Goal: Participate in discussion: Engage in conversation with other users on a specific topic

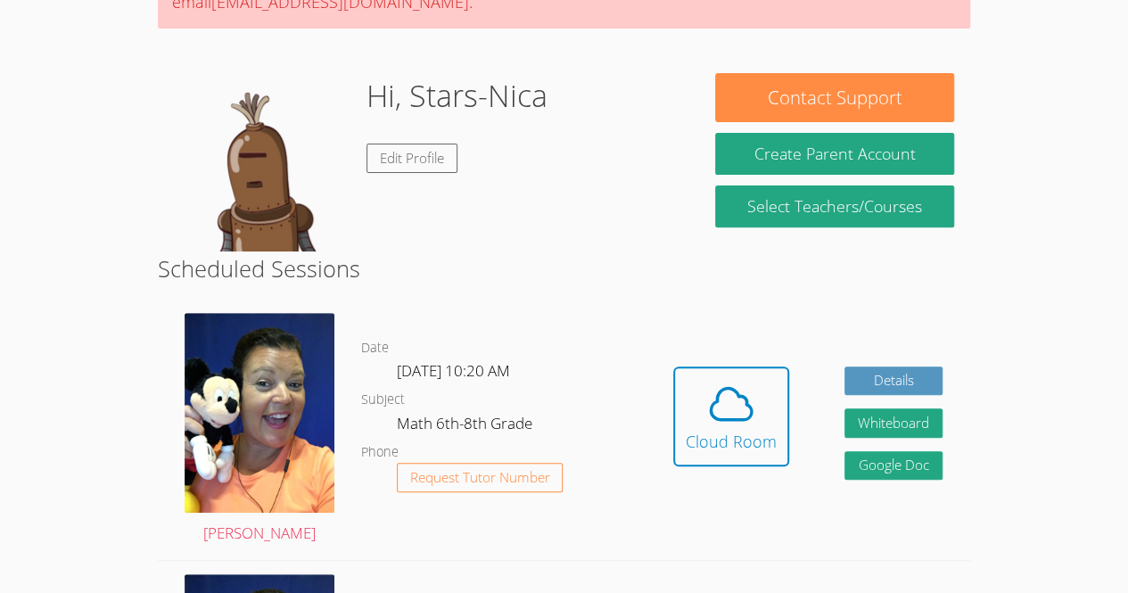
scroll to position [209, 0]
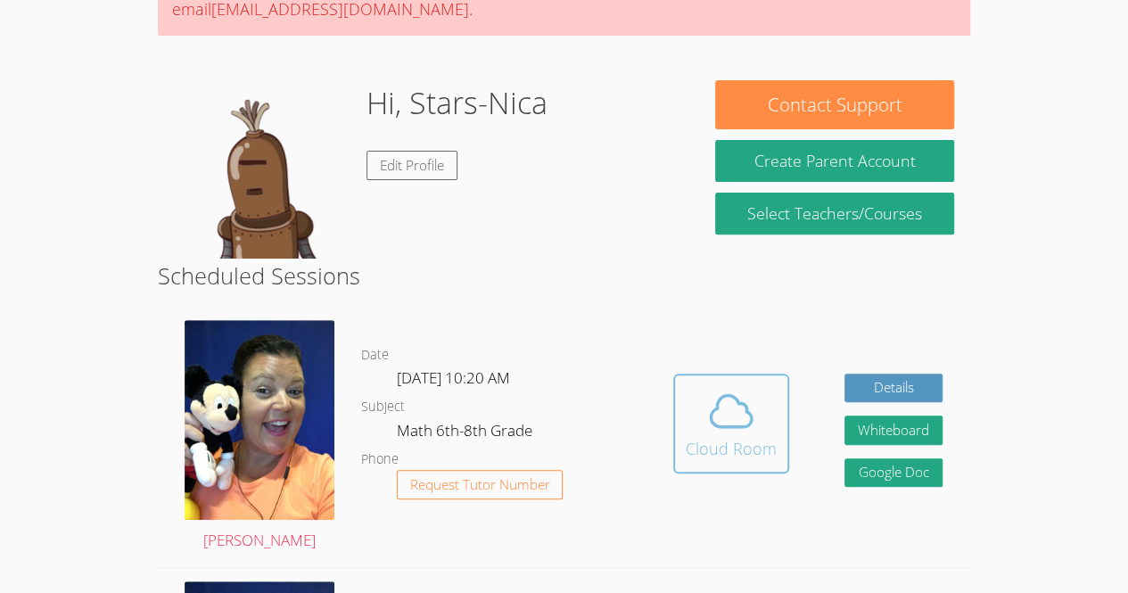
click at [749, 437] on div "Cloud Room" at bounding box center [731, 448] width 91 height 25
click at [708, 404] on icon at bounding box center [731, 411] width 50 height 50
click at [749, 400] on icon at bounding box center [731, 411] width 50 height 50
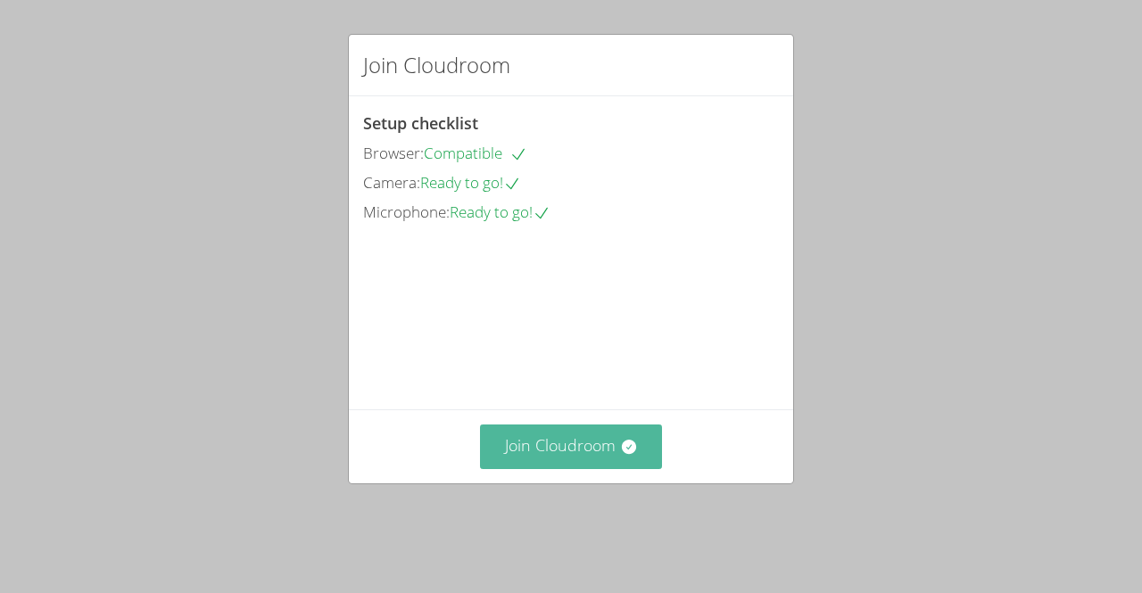
click at [535, 468] on button "Join Cloudroom" at bounding box center [571, 447] width 183 height 44
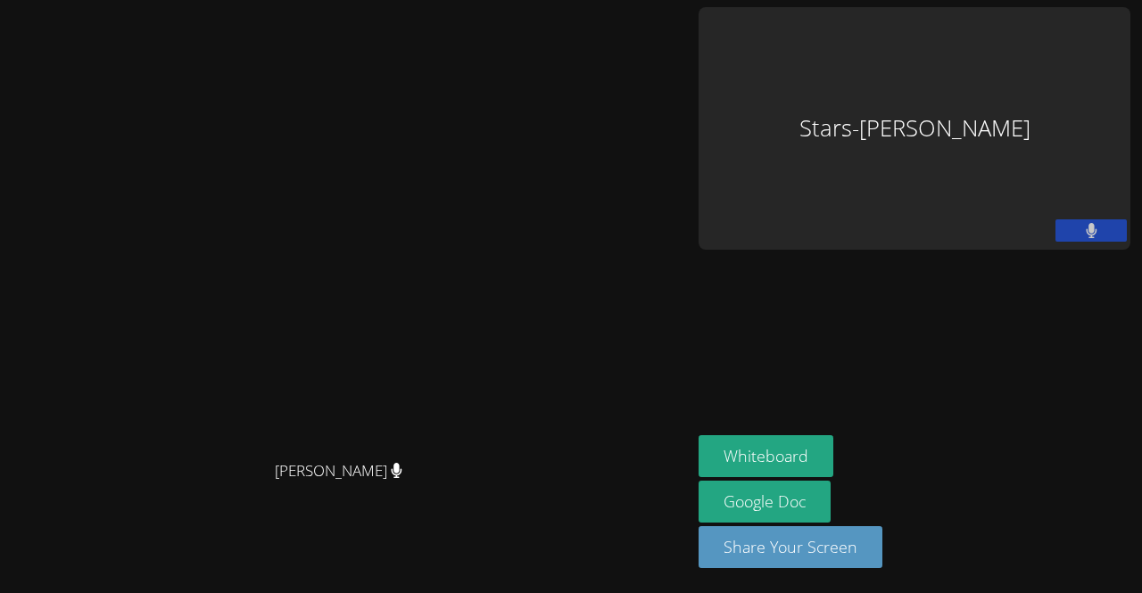
click at [691, 464] on main "Peggy Koutas Peggy Koutas" at bounding box center [345, 296] width 691 height 593
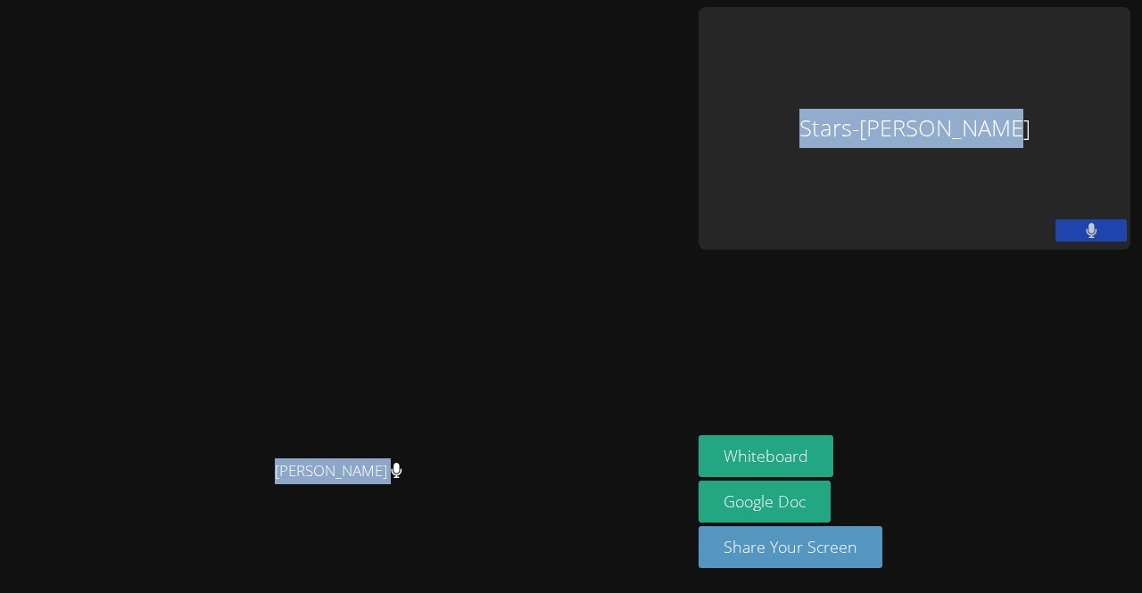
drag, startPoint x: 977, startPoint y: 350, endPoint x: 565, endPoint y: 309, distance: 413.1
click at [565, 309] on div "Peggy Koutas Peggy Koutas Stars-Nica Germeus Whiteboard Google Doc Share Your S…" at bounding box center [571, 296] width 1142 height 593
click at [928, 222] on aside "Stars-Nica Germeus Whiteboard Google Doc Share Your Screen" at bounding box center [914, 296] width 446 height 593
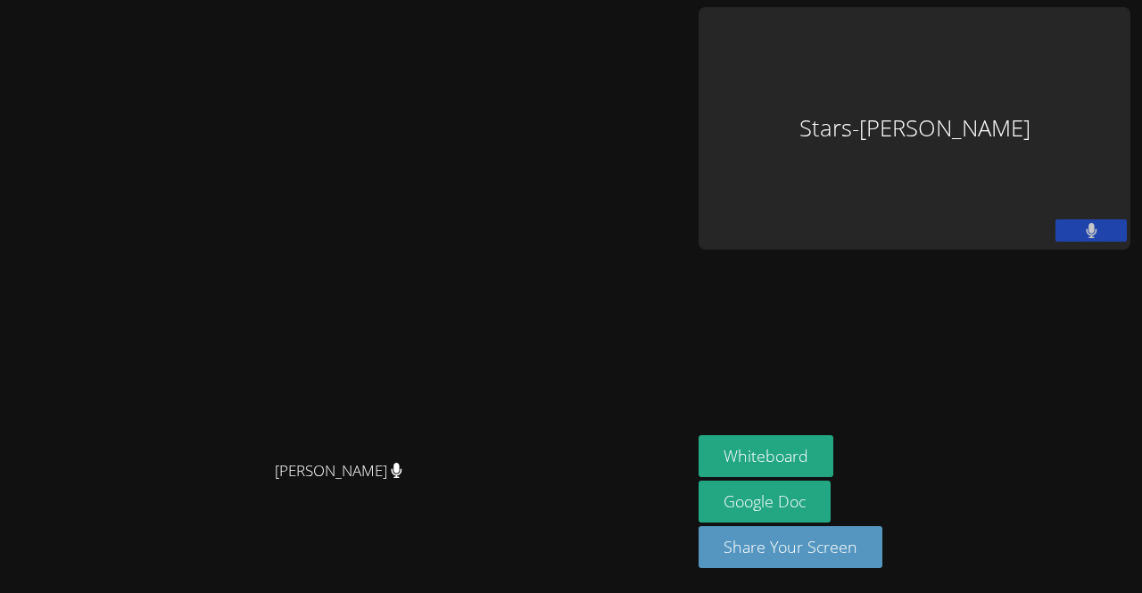
click at [926, 233] on aside "Stars-Nica Germeus Whiteboard Google Doc Share Your Screen" at bounding box center [914, 296] width 446 height 593
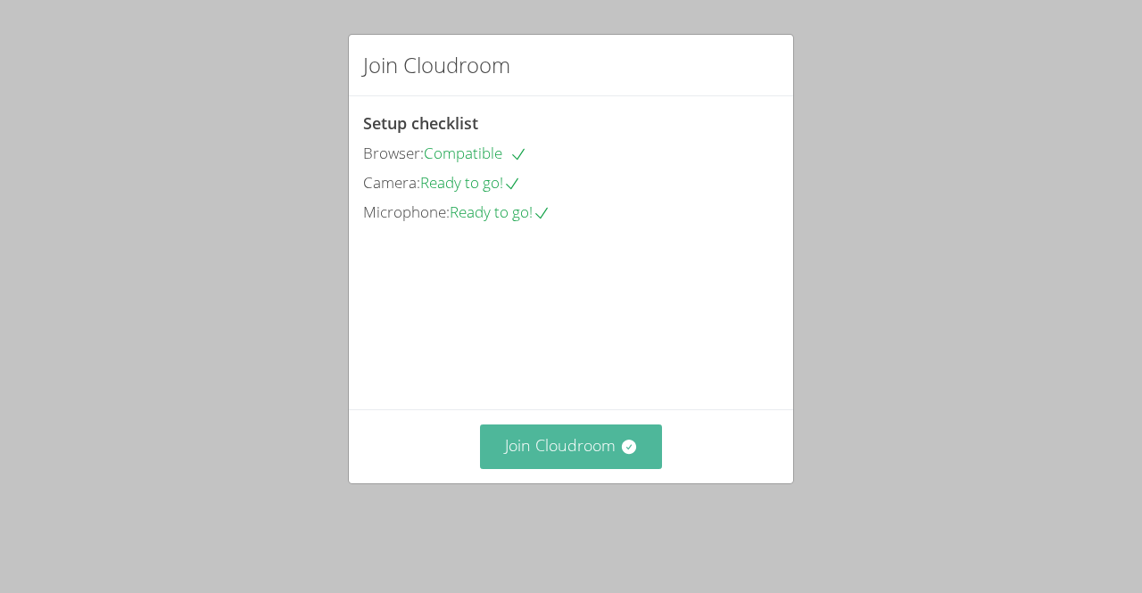
click at [587, 468] on button "Join Cloudroom" at bounding box center [571, 447] width 183 height 44
click at [540, 468] on button "Join Cloudroom" at bounding box center [571, 447] width 183 height 44
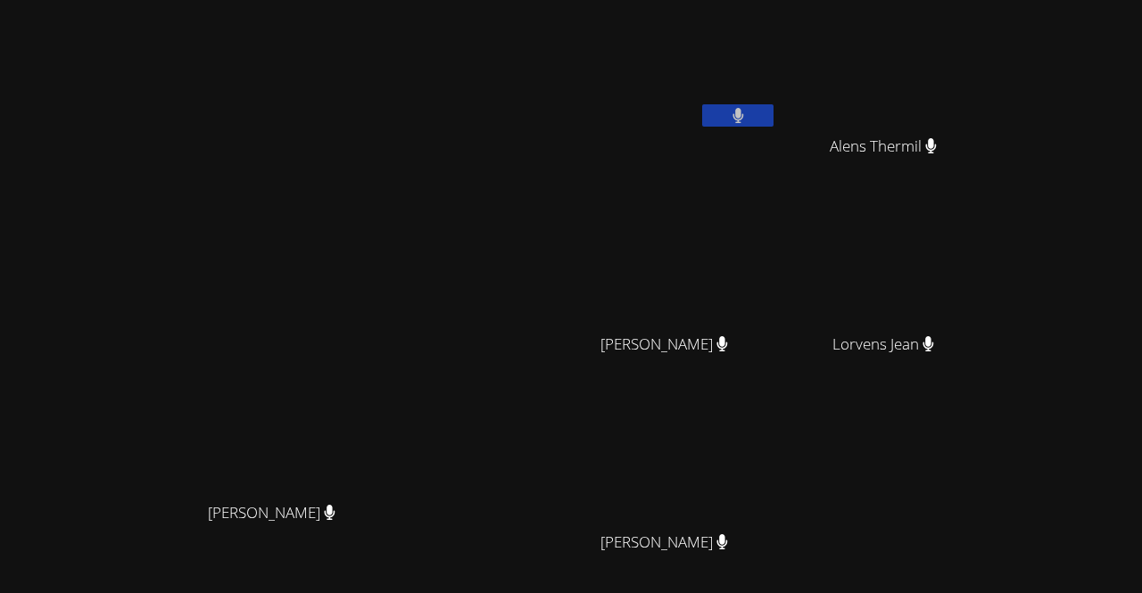
click at [773, 105] on button at bounding box center [737, 115] width 71 height 22
click at [773, 112] on button at bounding box center [737, 115] width 71 height 22
click at [773, 115] on button at bounding box center [737, 115] width 71 height 22
click at [773, 113] on button at bounding box center [737, 115] width 71 height 22
click at [773, 115] on button at bounding box center [737, 115] width 71 height 22
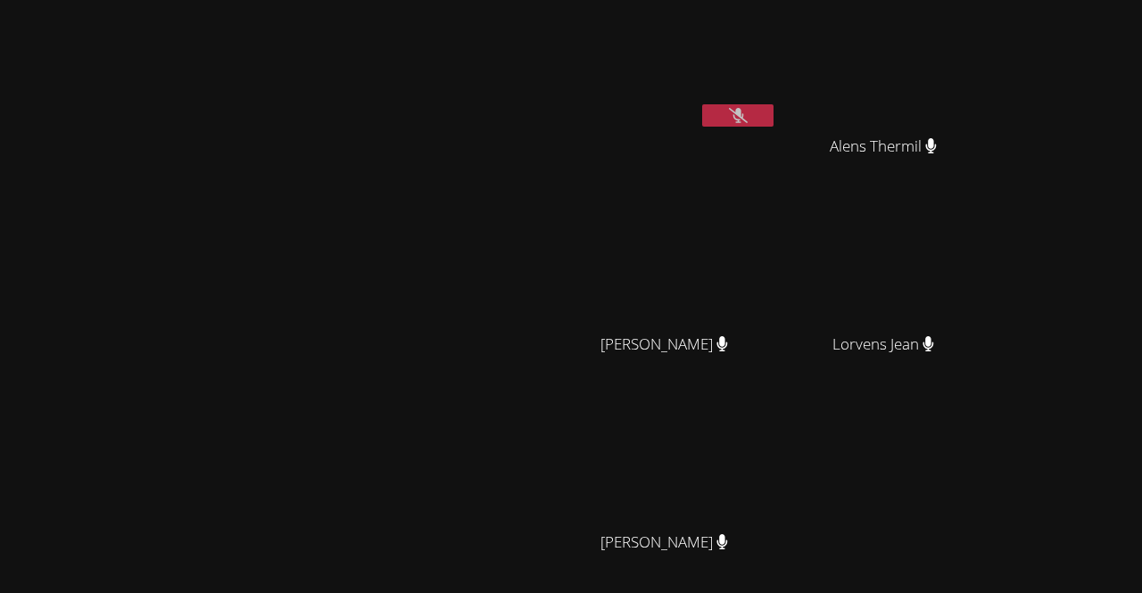
click at [747, 116] on icon at bounding box center [738, 115] width 19 height 15
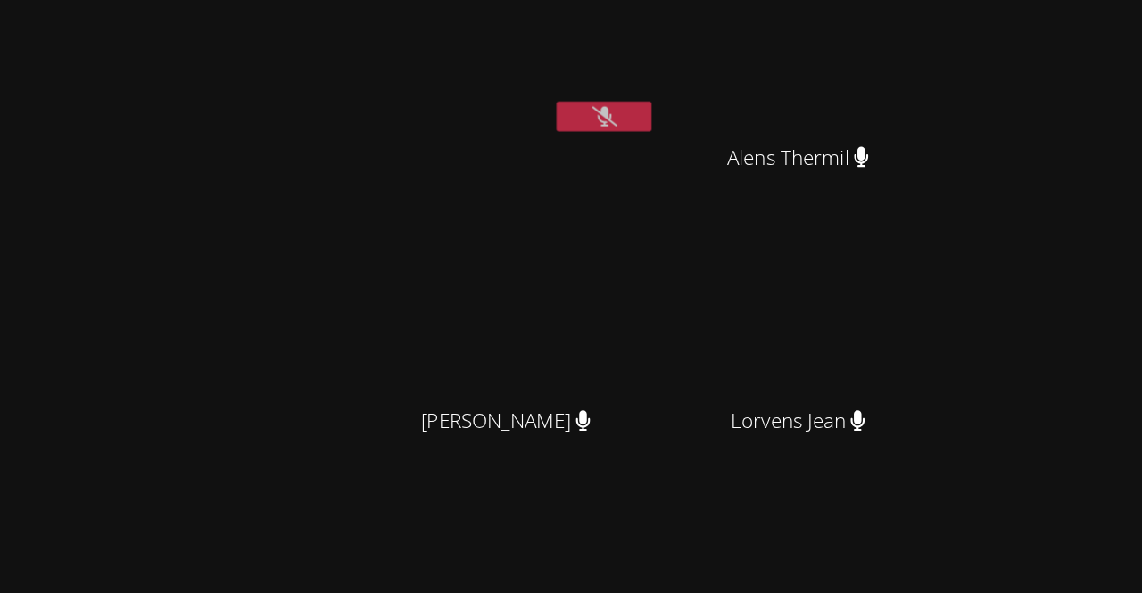
scroll to position [21, 0]
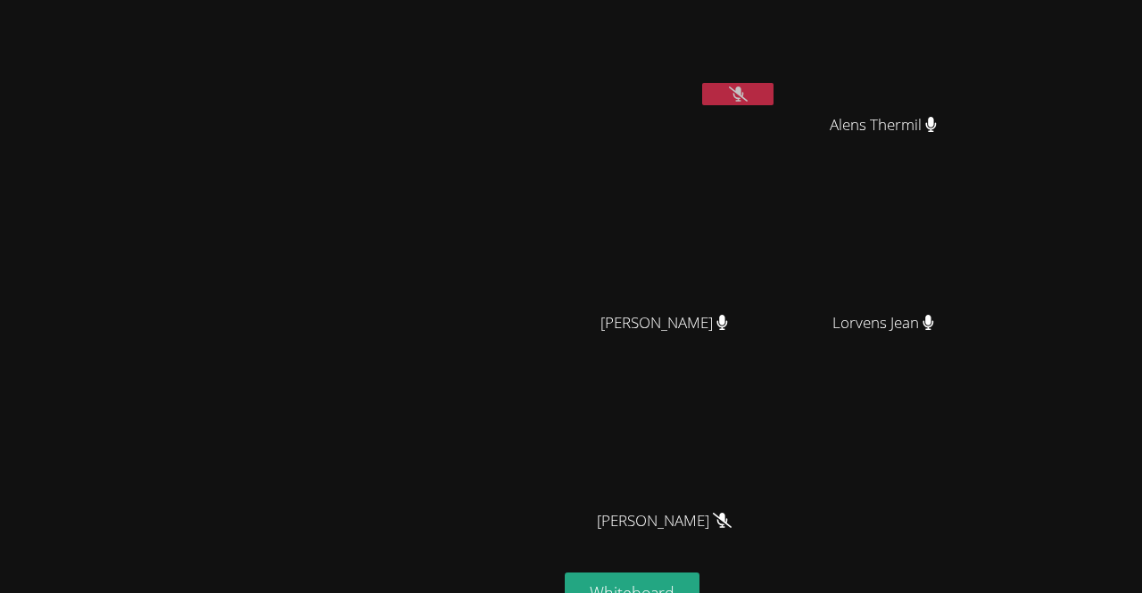
click at [773, 84] on button at bounding box center [737, 94] width 71 height 22
click at [773, 101] on button at bounding box center [737, 94] width 71 height 22
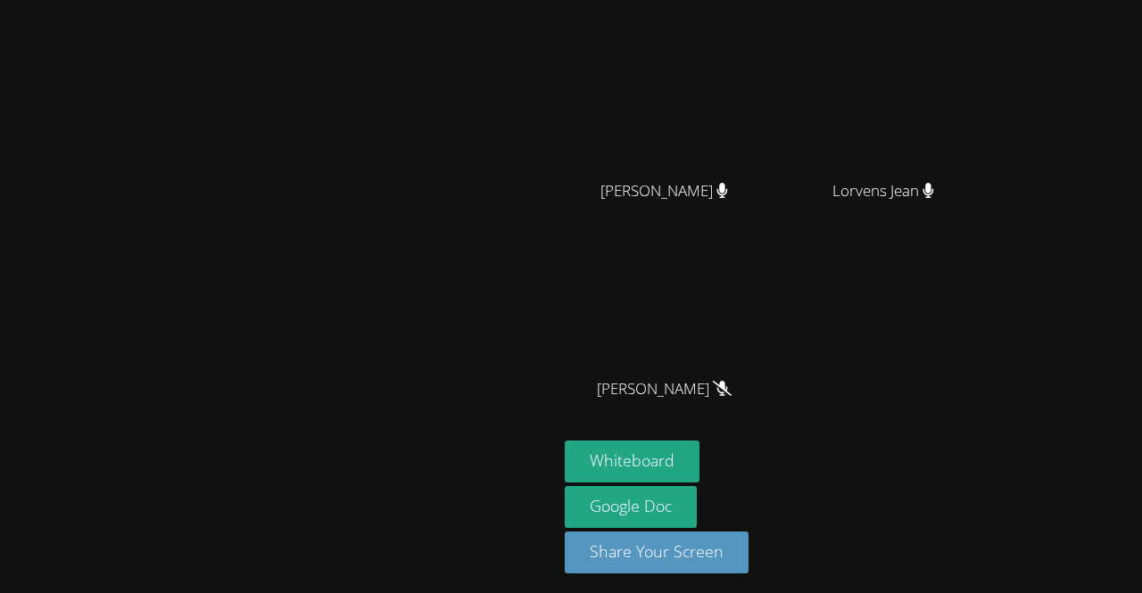
scroll to position [0, 0]
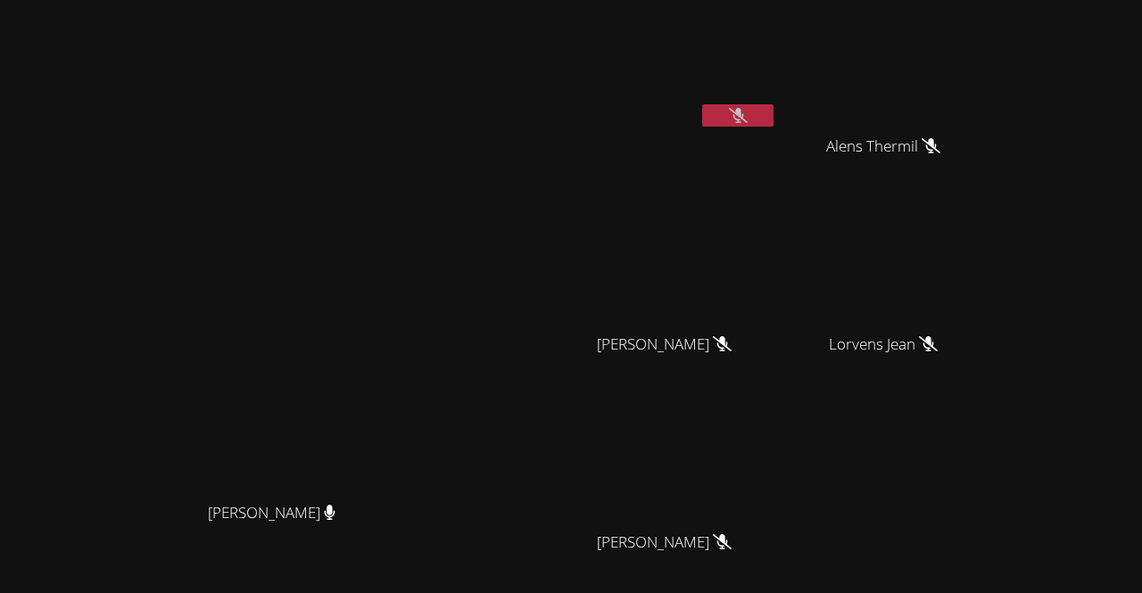
click at [773, 108] on button at bounding box center [737, 115] width 71 height 22
click at [773, 120] on button at bounding box center [737, 115] width 71 height 22
click at [773, 108] on button at bounding box center [737, 115] width 71 height 22
click at [743, 115] on icon at bounding box center [737, 115] width 11 height 15
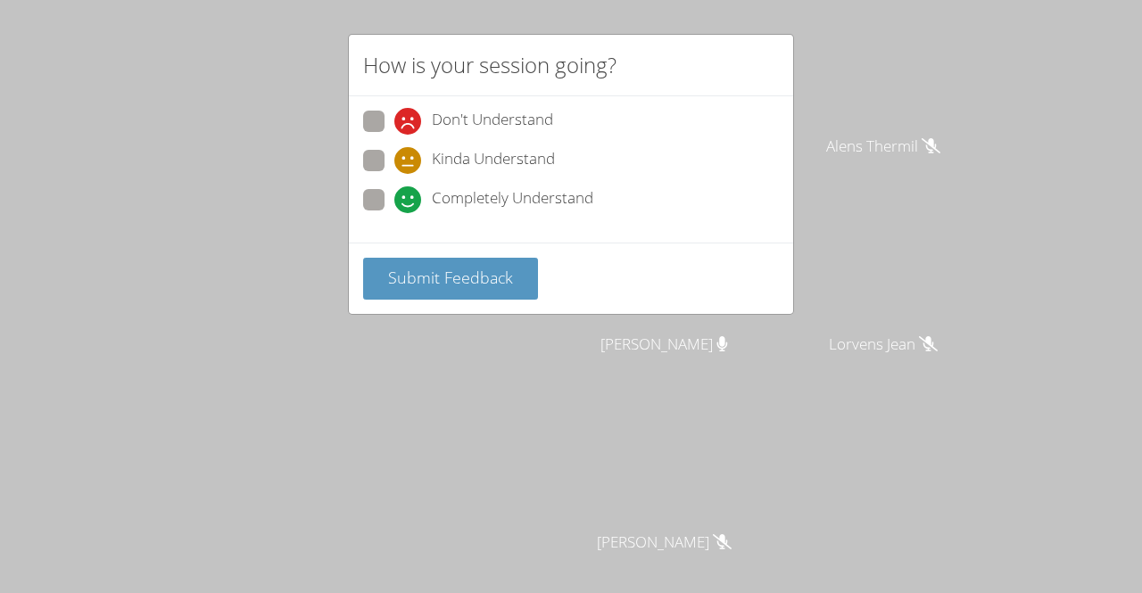
click at [394, 213] on span at bounding box center [394, 213] width 0 height 0
click at [394, 200] on input "Completely Understand" at bounding box center [401, 196] width 15 height 15
radio input "true"
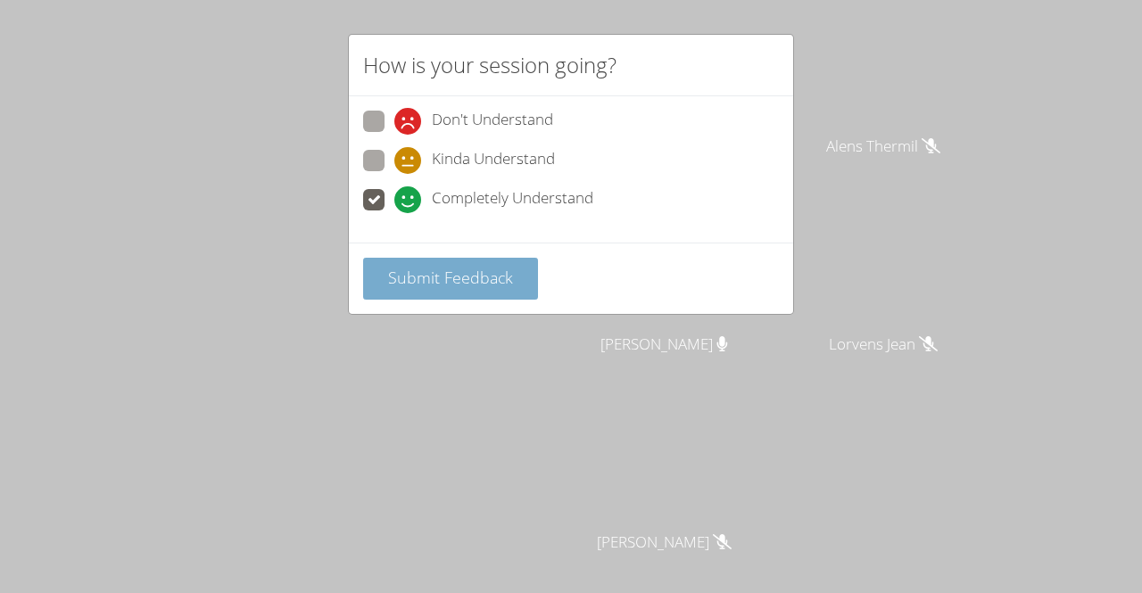
click at [423, 279] on span "Submit Feedback" at bounding box center [450, 277] width 125 height 21
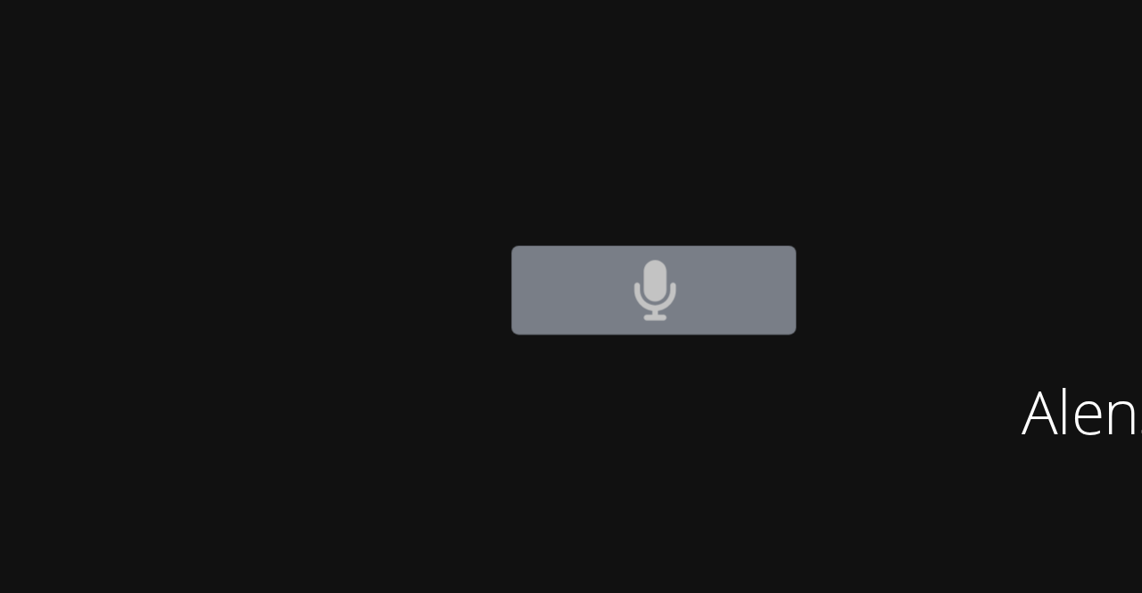
click at [743, 115] on icon at bounding box center [737, 115] width 11 height 15
